Goal: Transaction & Acquisition: Purchase product/service

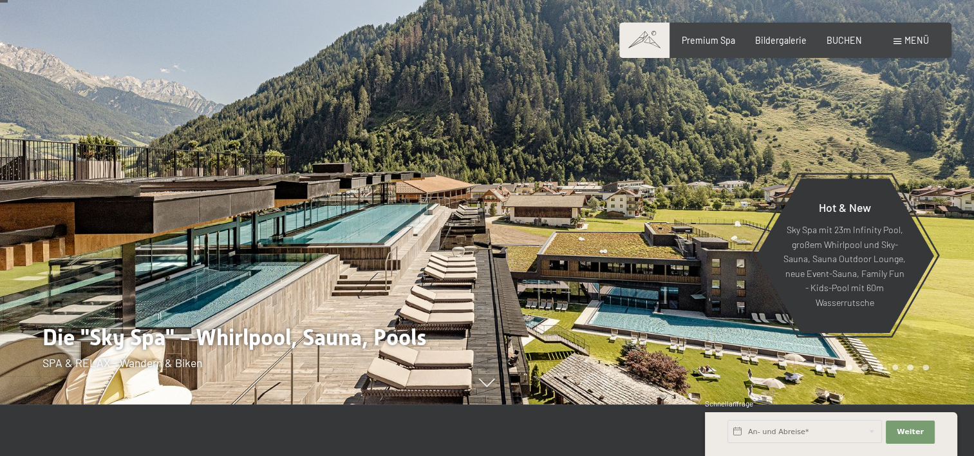
scroll to position [77, 0]
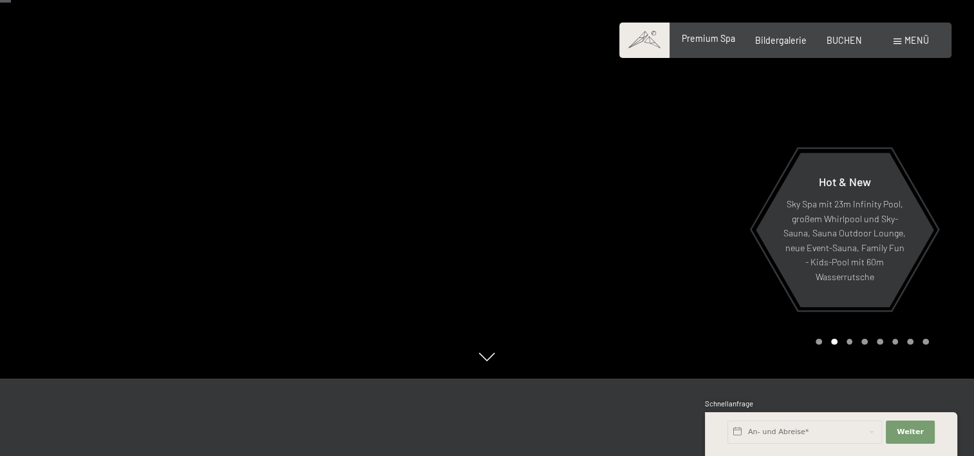
click at [708, 41] on span "Premium Spa" at bounding box center [708, 38] width 53 height 11
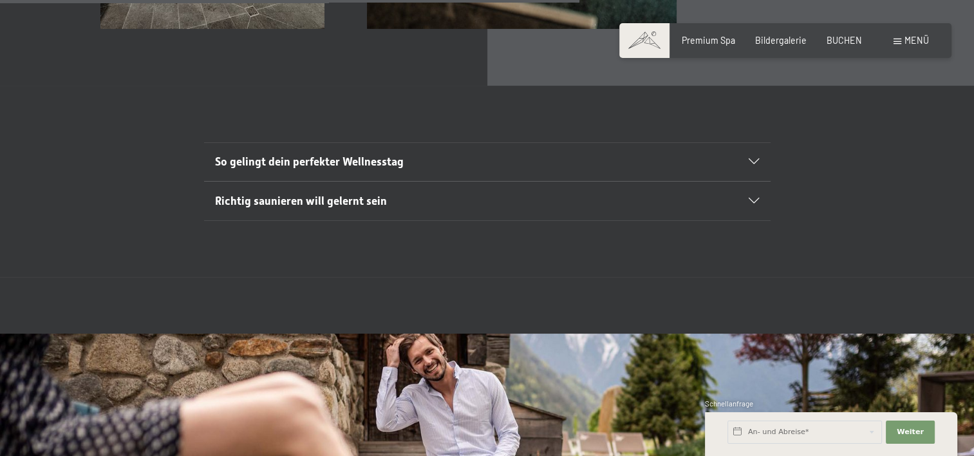
scroll to position [4275, 0]
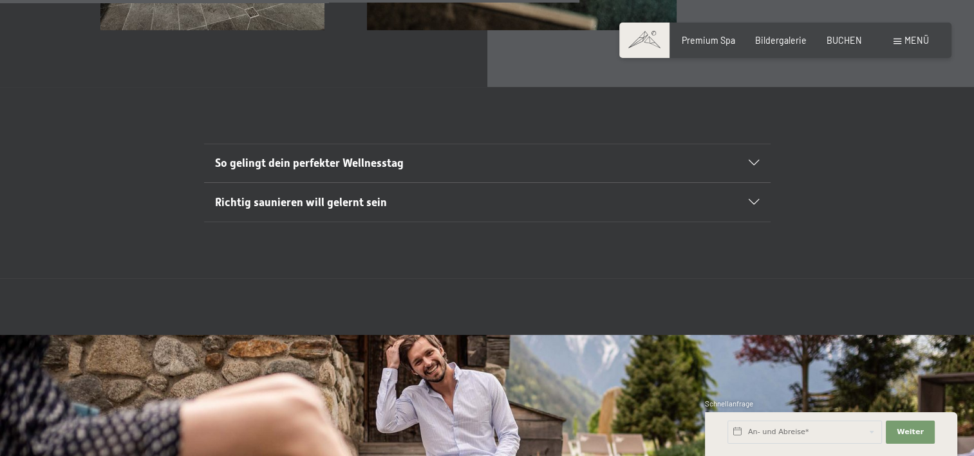
click at [595, 144] on div "So gelingt dein perfekter Wellnesstag" at bounding box center [487, 163] width 544 height 39
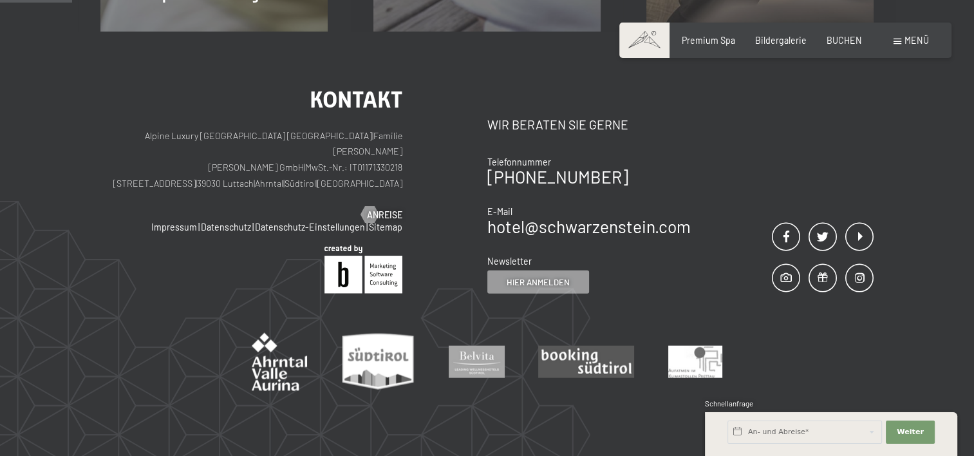
scroll to position [0, 0]
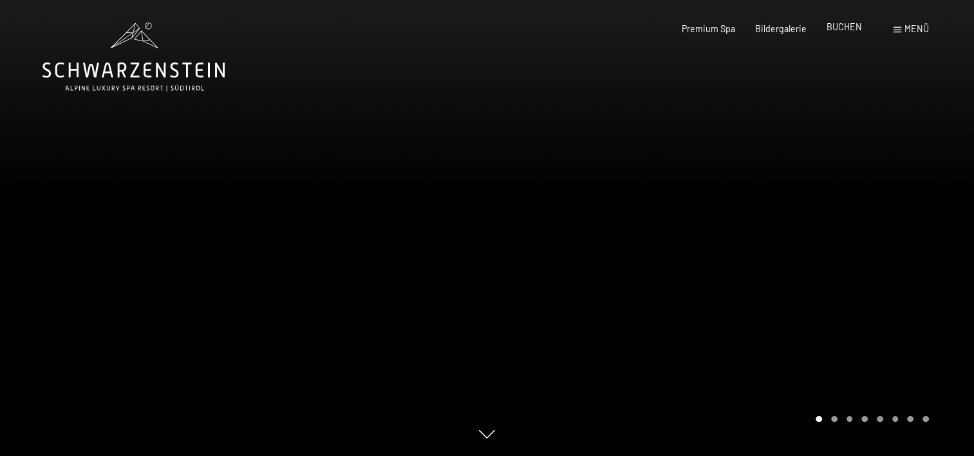
click at [831, 26] on span "BUCHEN" at bounding box center [844, 26] width 35 height 11
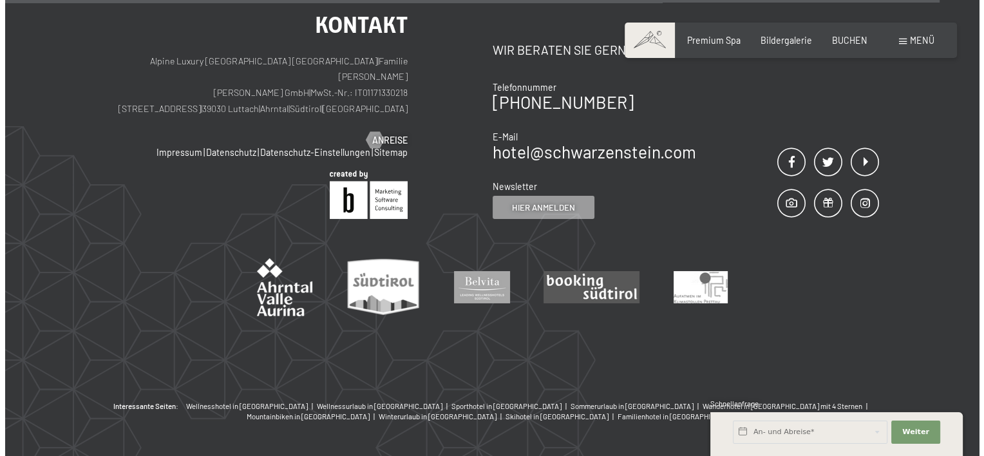
scroll to position [4002, 0]
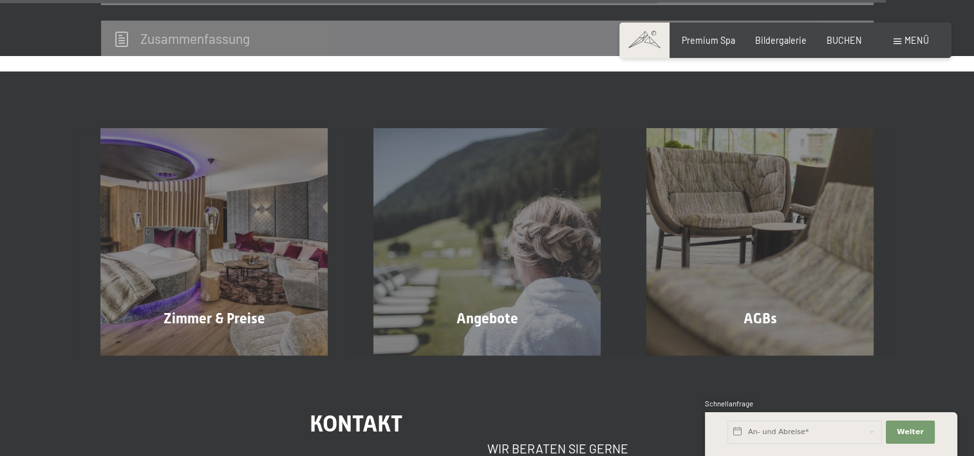
click at [906, 39] on span "Menü" at bounding box center [917, 40] width 24 height 11
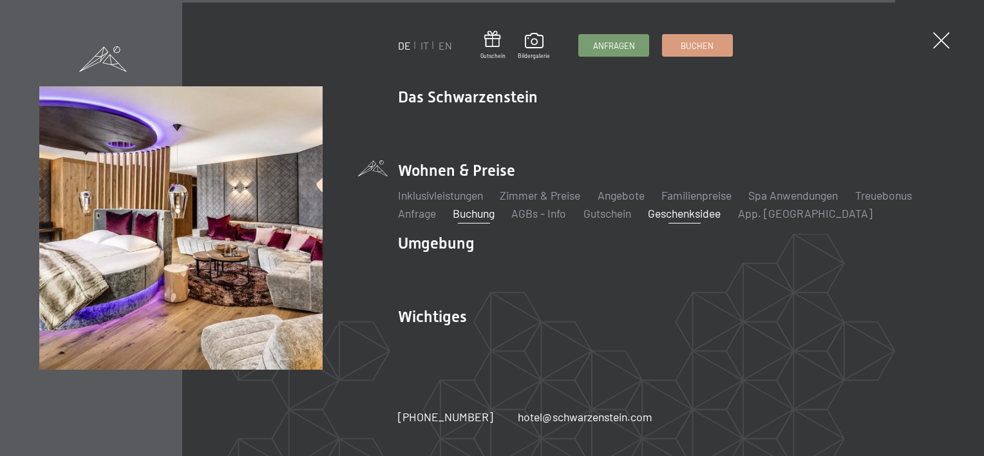
click at [711, 212] on link "Geschenksidee" at bounding box center [684, 213] width 73 height 14
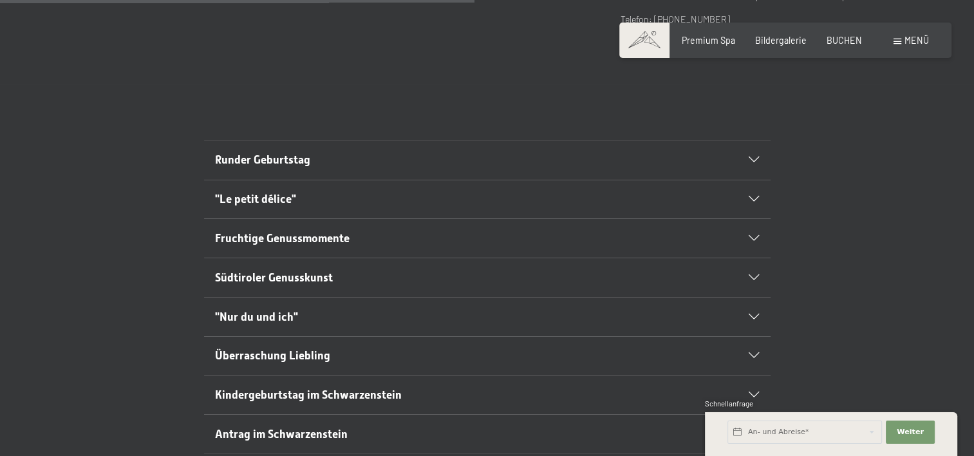
scroll to position [644, 0]
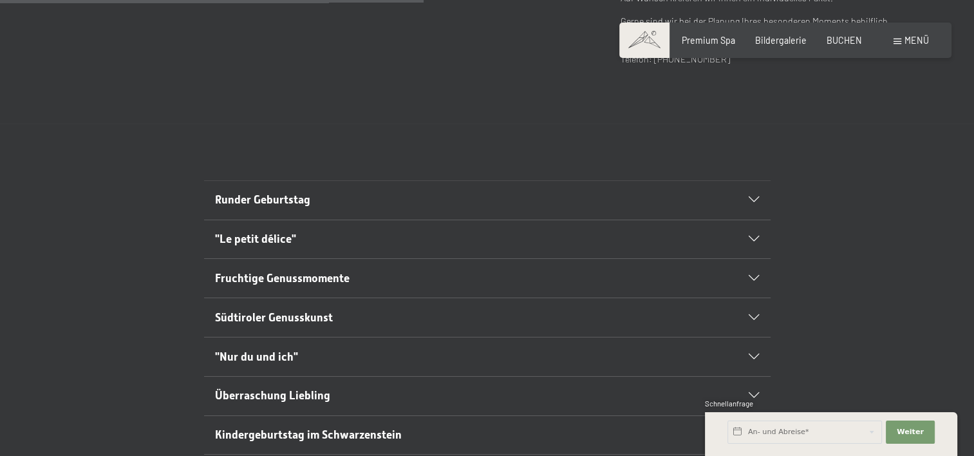
click at [713, 259] on div "Fruchtige Genussmomente" at bounding box center [487, 278] width 544 height 39
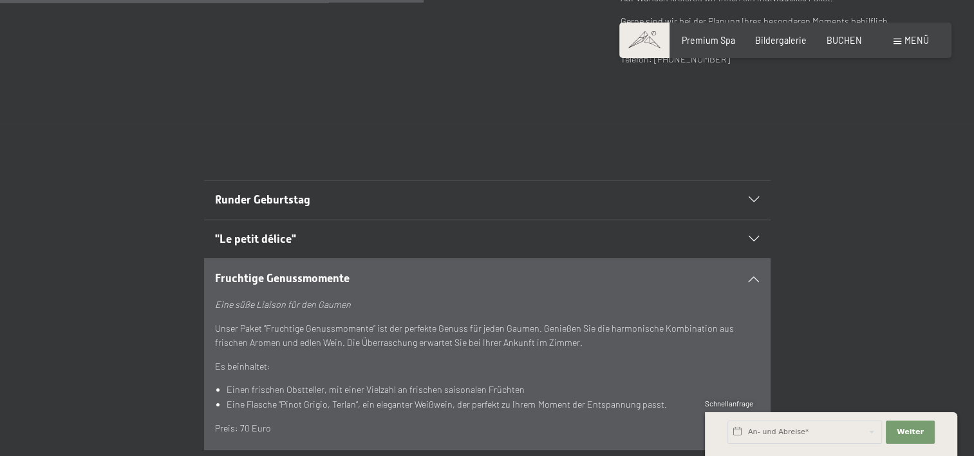
click at [713, 259] on div "Fruchtige Genussmomente" at bounding box center [487, 278] width 544 height 39
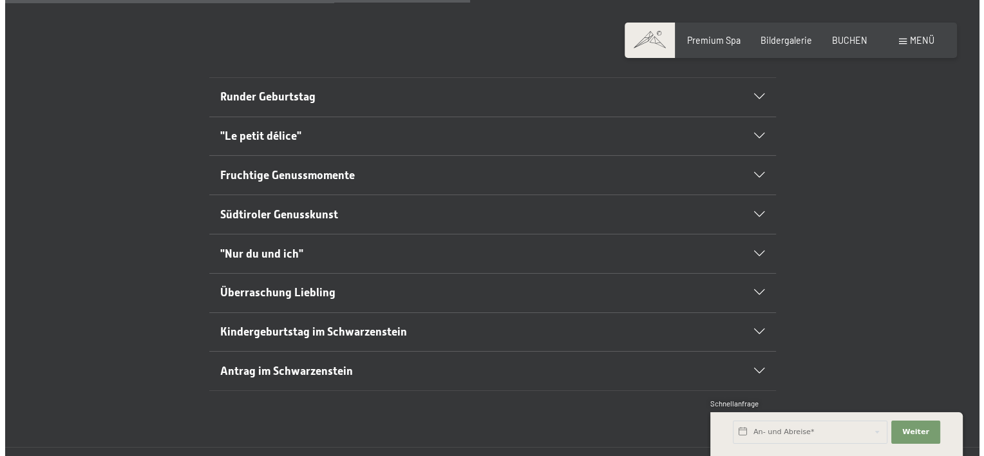
scroll to position [721, 0]
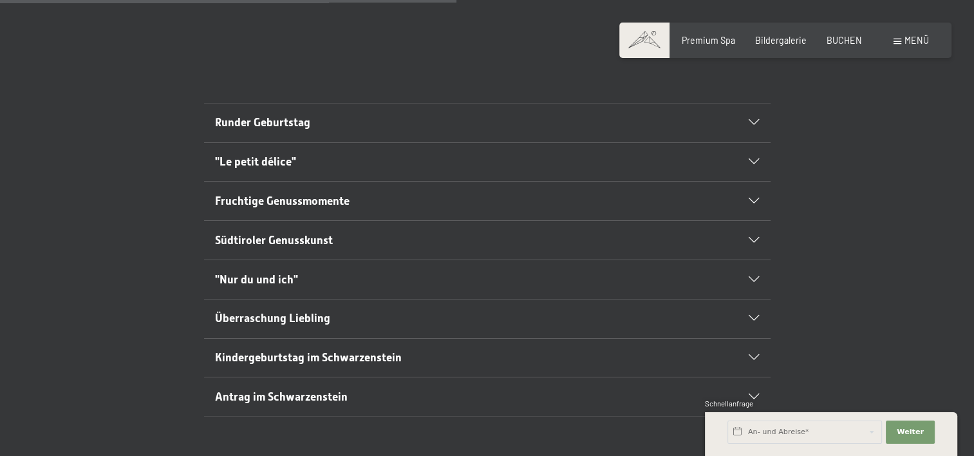
click at [350, 193] on h2 "Fruchtige Genussmomente" at bounding box center [459, 201] width 489 height 16
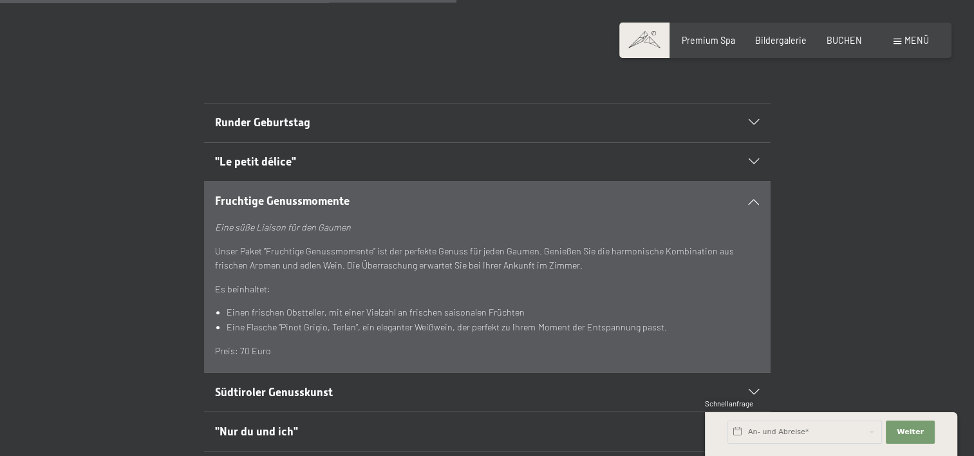
click at [350, 193] on h2 "Fruchtige Genussmomente" at bounding box center [459, 201] width 489 height 16
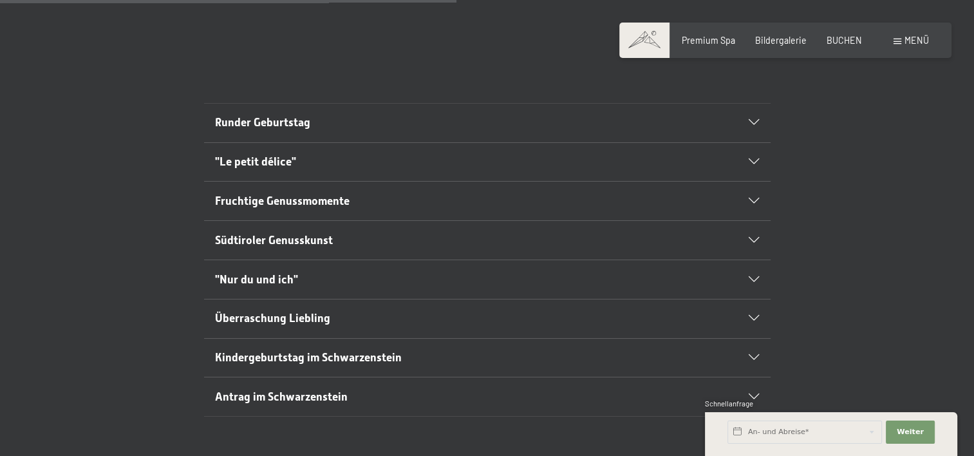
click at [316, 234] on span "Südtiroler Genusskunst" at bounding box center [274, 240] width 118 height 13
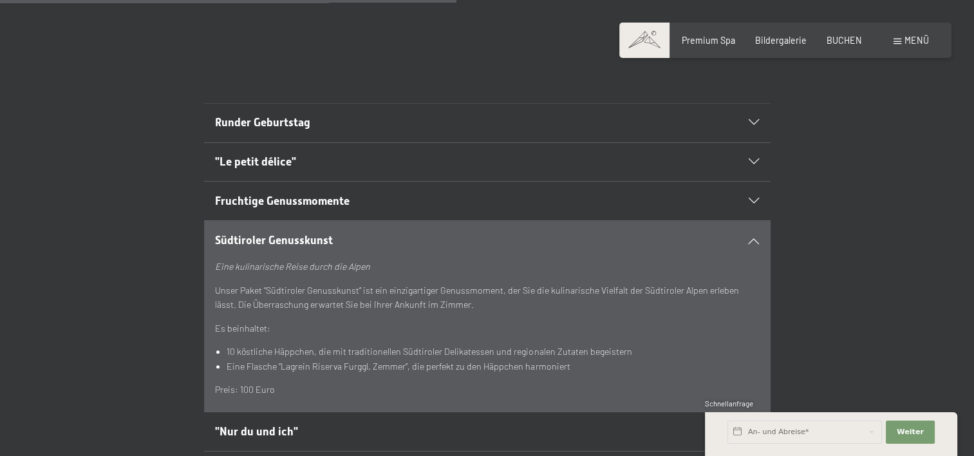
click at [316, 234] on span "Südtiroler Genusskunst" at bounding box center [274, 240] width 118 height 13
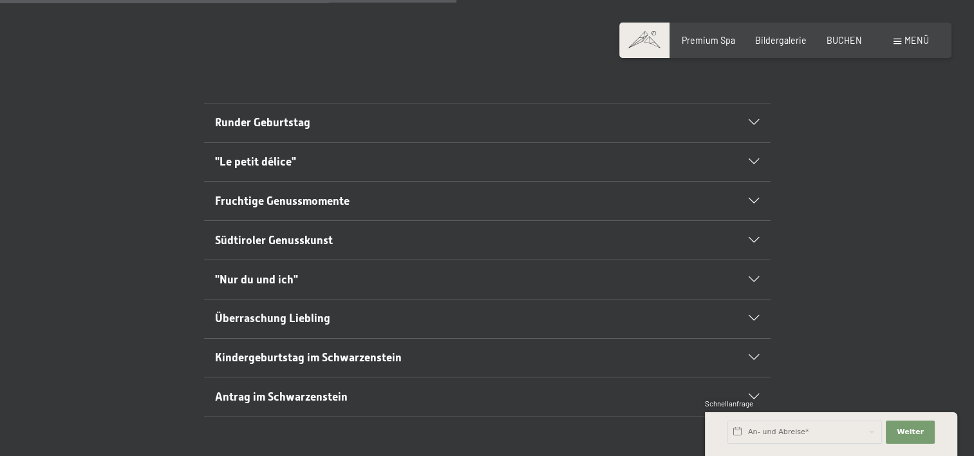
click at [304, 272] on h2 ""Nur du und ich"" at bounding box center [459, 280] width 489 height 16
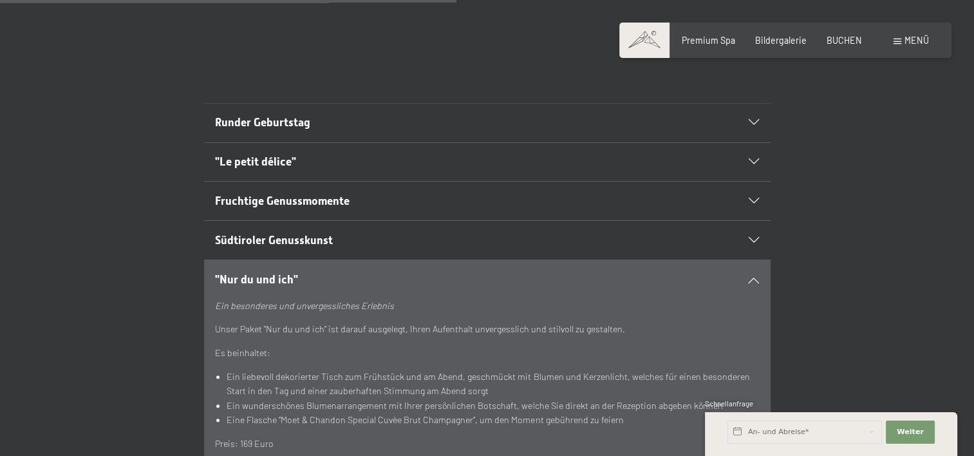
click at [304, 272] on h2 ""Nur du und ich"" at bounding box center [459, 280] width 489 height 16
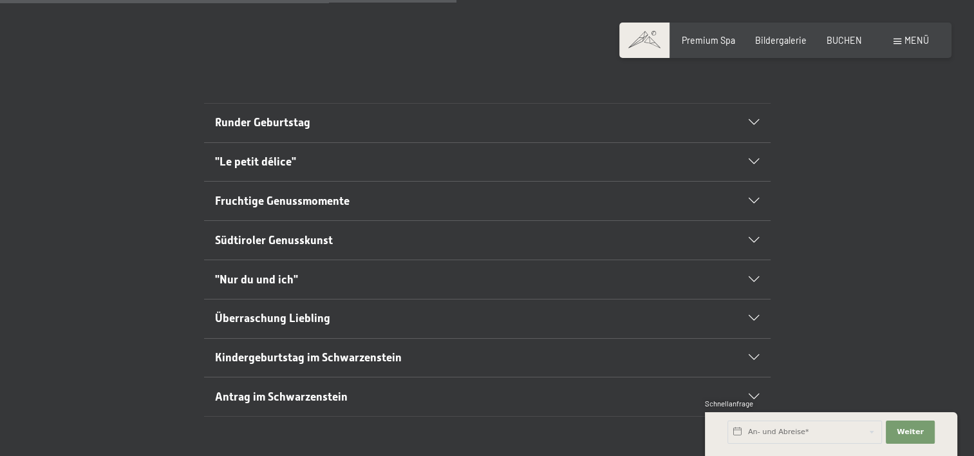
click at [911, 41] on span "Menü" at bounding box center [917, 40] width 24 height 11
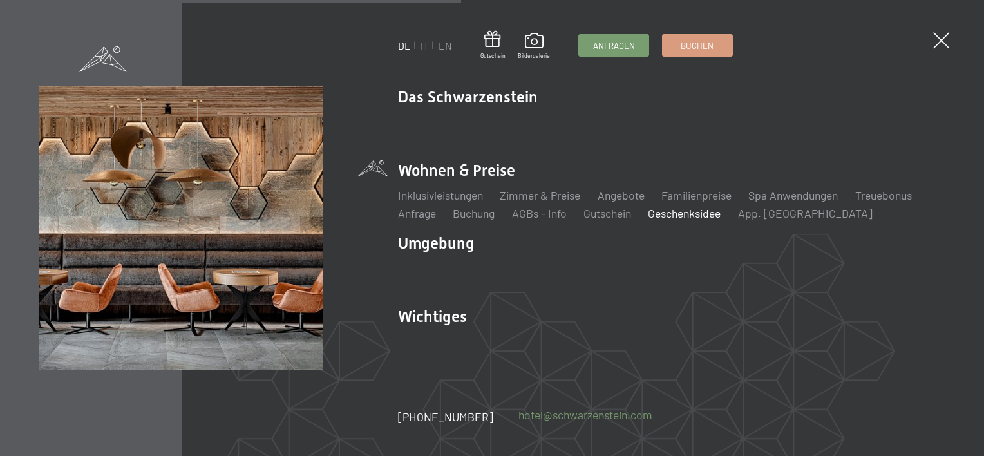
click at [563, 419] on link "hotel@ no-spam. schwarzenstein. no-spam. com" at bounding box center [585, 415] width 134 height 16
